Goal: Information Seeking & Learning: Learn about a topic

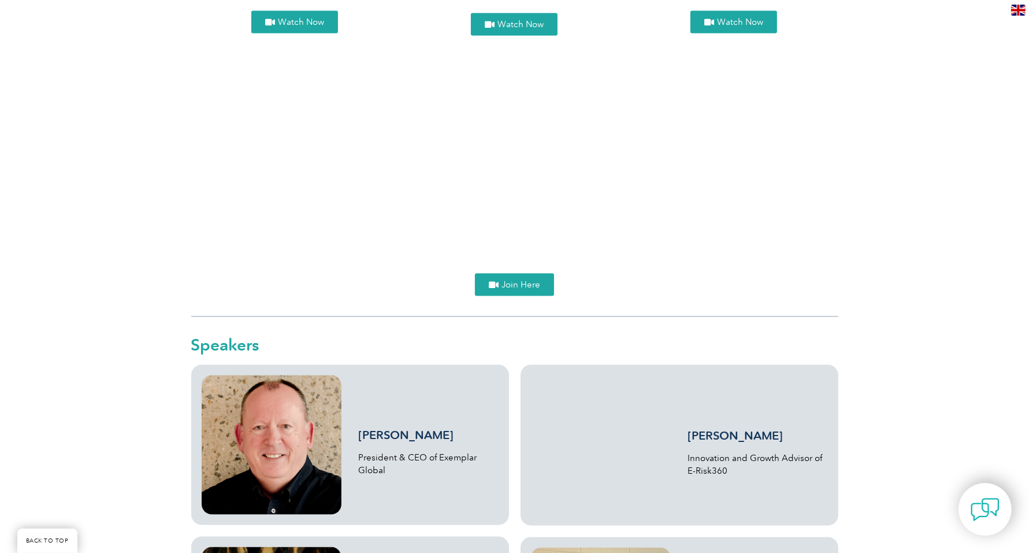
scroll to position [1739, 0]
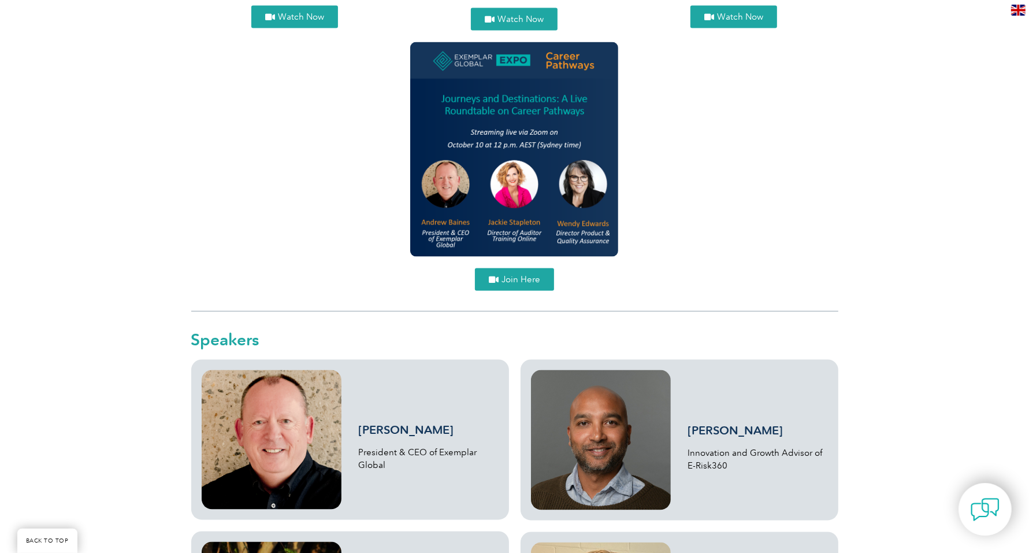
click at [512, 278] on span "Join Here" at bounding box center [521, 279] width 39 height 9
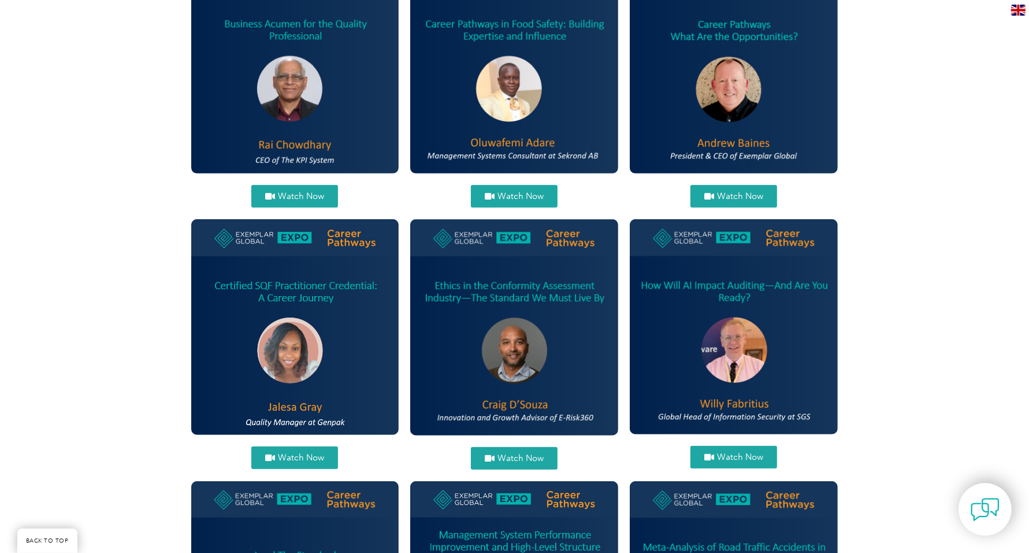
scroll to position [517, 0]
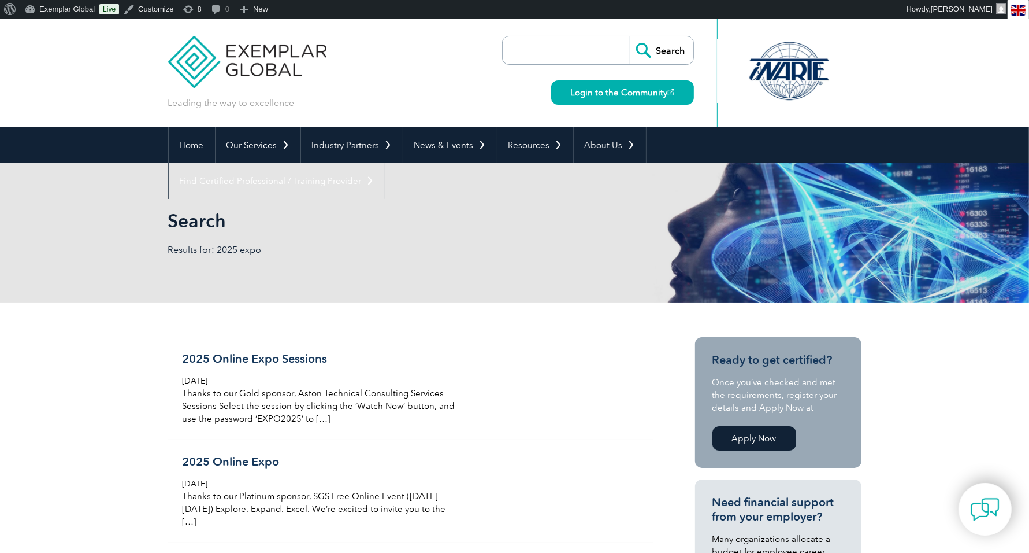
click at [539, 45] on input "search" at bounding box center [569, 50] width 121 height 28
paste input "How to Design Compelling Visuals for Learning Presentations"
type input "How to Design Compelling Visuals for Learning Presentations"
click at [676, 47] on input "Search" at bounding box center [662, 50] width 64 height 28
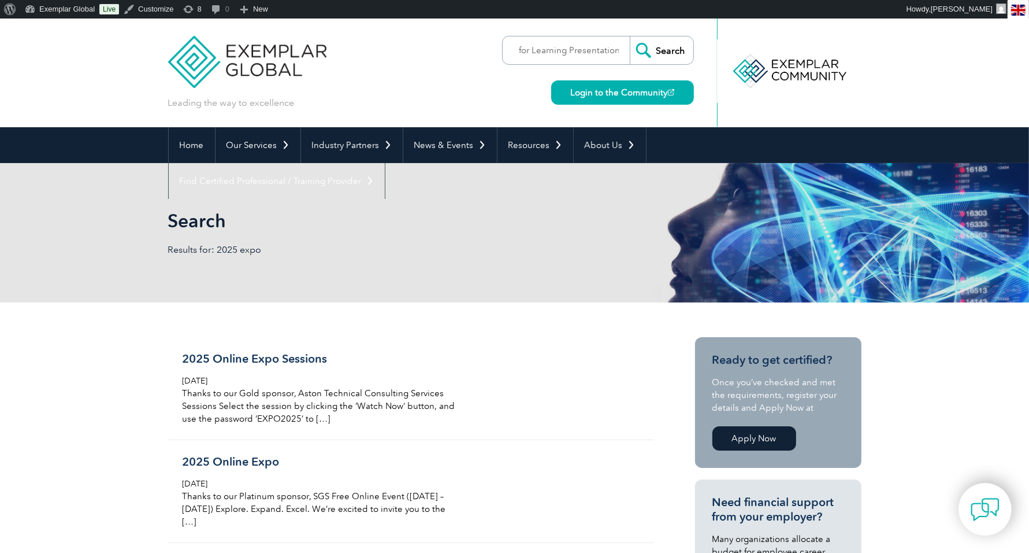
scroll to position [0, 0]
